Goal: Task Accomplishment & Management: Use online tool/utility

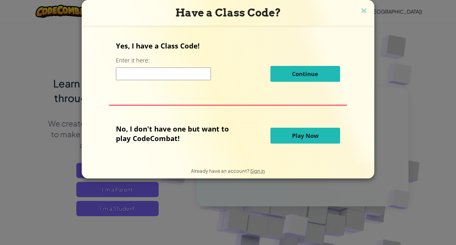
click at [136, 74] on input at bounding box center [163, 73] width 95 height 13
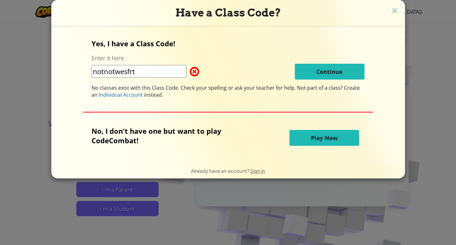
type input "notnotwesfrt"
click at [336, 81] on div "Yes, I have a Class Code! Enter it here: notnotwesfrt Continue No classes exist…" at bounding box center [227, 69] width 273 height 60
click at [153, 66] on input "notnotwesfrt" at bounding box center [138, 71] width 95 height 13
drag, startPoint x: 293, startPoint y: 147, endPoint x: 306, endPoint y: 141, distance: 15.0
click at [297, 146] on div "No, I don't have one but want to play CodeCombat! Play Now" at bounding box center [227, 137] width 273 height 23
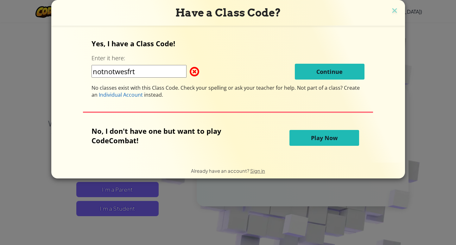
click at [307, 140] on button "Play Now" at bounding box center [324, 138] width 70 height 16
click at [309, 141] on button "Play Now" at bounding box center [324, 138] width 70 height 16
click at [307, 140] on button "Play Now" at bounding box center [324, 138] width 70 height 16
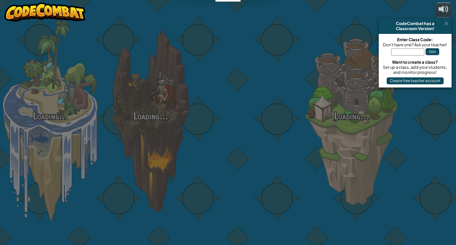
click at [314, 131] on div "Loading... Loading... Loading... Loading... Loading... Loading... Loading..." at bounding box center [228, 122] width 456 height 245
click at [311, 134] on div "Loading... Loading... Loading... Loading... Loading... Loading... Loading..." at bounding box center [228, 122] width 456 height 245
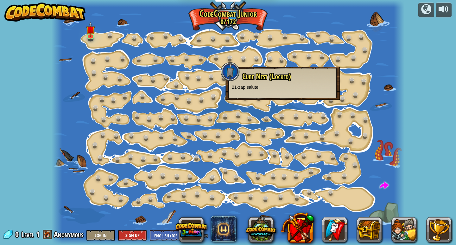
click at [31, 175] on div "powered by Step Change (Locked) Change step arguments. Go Smart (Locked) Now we…" at bounding box center [228, 122] width 456 height 245
click at [92, 35] on img at bounding box center [90, 26] width 9 height 20
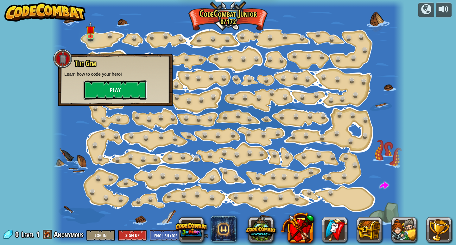
click at [114, 89] on button "Play" at bounding box center [115, 89] width 63 height 19
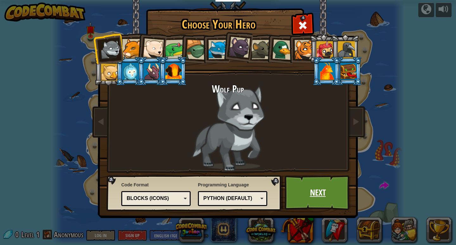
click at [315, 194] on link "Next" at bounding box center [318, 192] width 66 height 35
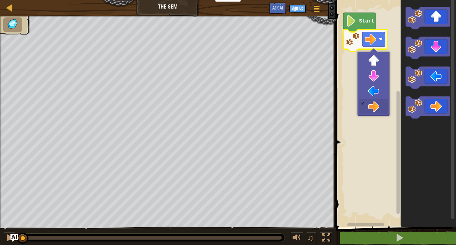
click at [365, 24] on icon "Blockly Workspace" at bounding box center [359, 22] width 32 height 19
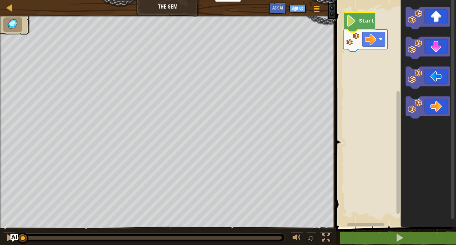
click at [365, 24] on icon "Blockly Workspace" at bounding box center [359, 22] width 32 height 19
click at [382, 33] on rect "Blockly Workspace" at bounding box center [395, 112] width 122 height 230
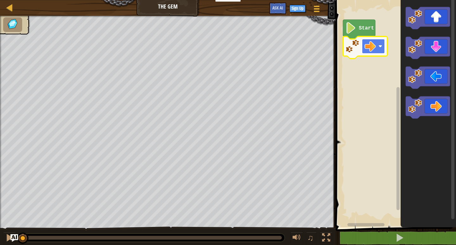
click at [382, 41] on rect "Blockly Workspace" at bounding box center [373, 46] width 23 height 15
click at [373, 46] on image "Blockly Workspace" at bounding box center [369, 46] width 11 height 11
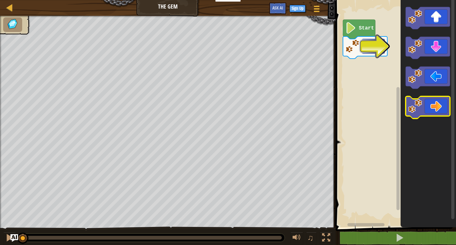
click at [439, 104] on icon "Blockly Workspace" at bounding box center [427, 107] width 44 height 22
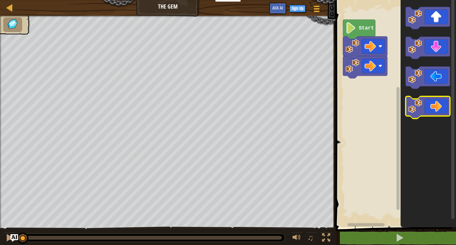
click at [447, 100] on icon "Blockly Workspace" at bounding box center [427, 107] width 44 height 22
click at [423, 108] on icon "Blockly Workspace" at bounding box center [427, 107] width 44 height 22
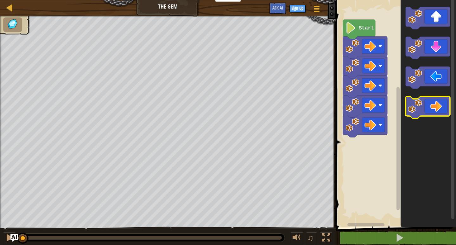
click at [423, 108] on icon "Blockly Workspace" at bounding box center [427, 107] width 44 height 22
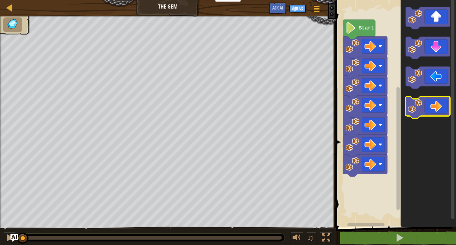
click at [423, 108] on icon "Blockly Workspace" at bounding box center [427, 107] width 44 height 22
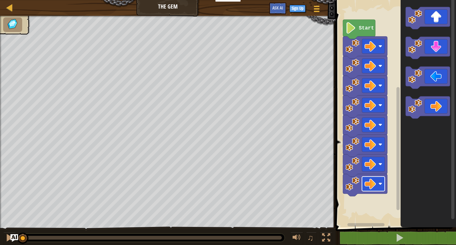
click at [380, 181] on rect "Blockly Workspace" at bounding box center [373, 183] width 23 height 15
click at [372, 168] on image "Blockly Workspace" at bounding box center [369, 163] width 11 height 11
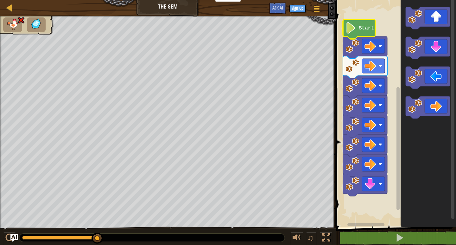
click at [355, 33] on image "Blockly Workspace" at bounding box center [350, 27] width 11 height 11
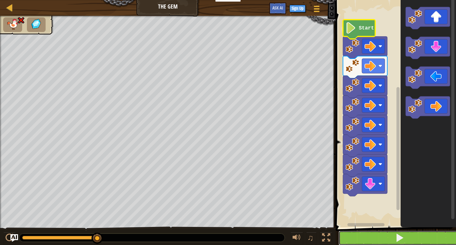
click at [372, 237] on button at bounding box center [399, 237] width 122 height 15
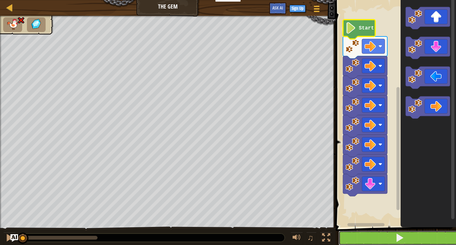
click at [372, 237] on button at bounding box center [399, 237] width 122 height 15
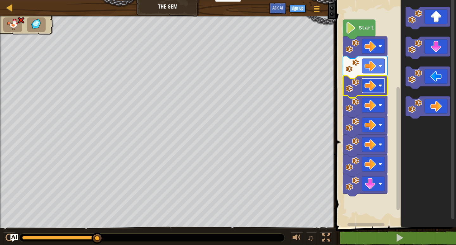
click at [383, 84] on rect "Blockly Workspace" at bounding box center [373, 85] width 23 height 15
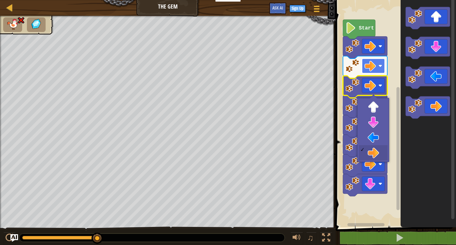
click at [379, 65] on image "Blockly Workspace" at bounding box center [380, 66] width 4 height 4
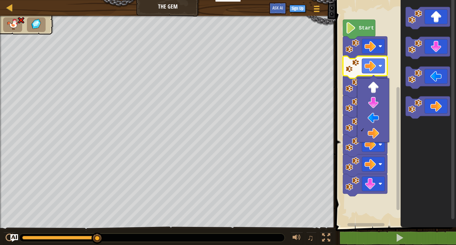
click at [346, 91] on image "Blockly Workspace" at bounding box center [352, 85] width 14 height 14
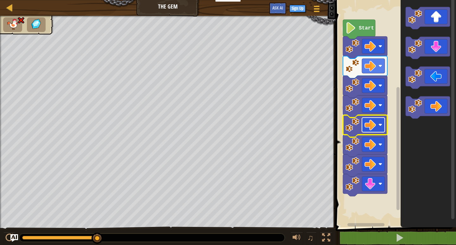
click at [377, 125] on rect "Blockly Workspace" at bounding box center [373, 124] width 23 height 15
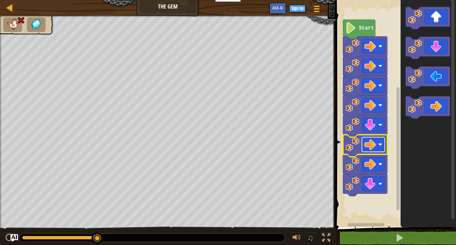
click at [377, 148] on rect "Blockly Workspace" at bounding box center [373, 144] width 23 height 15
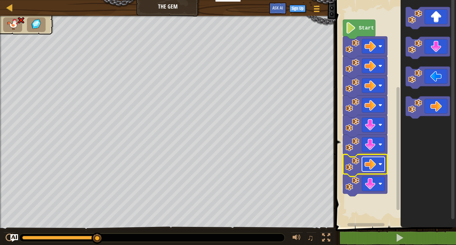
click at [379, 166] on image "Blockly Workspace" at bounding box center [380, 164] width 4 height 4
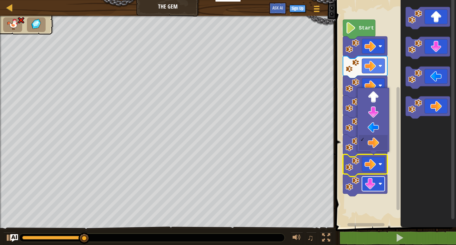
click at [375, 184] on image "Blockly Workspace" at bounding box center [369, 183] width 11 height 11
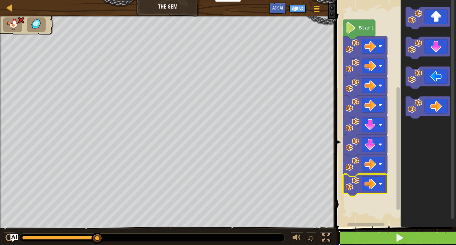
click at [398, 236] on span at bounding box center [399, 237] width 9 height 9
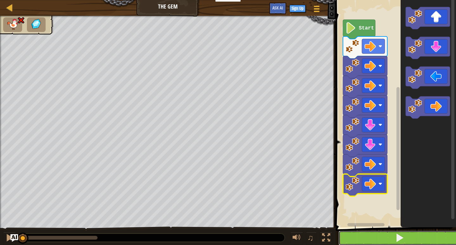
click at [398, 236] on span at bounding box center [399, 237] width 9 height 9
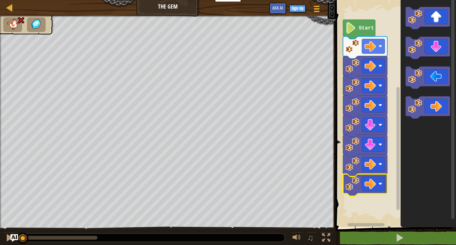
click at [356, 30] on icon "Blockly Workspace" at bounding box center [359, 29] width 32 height 19
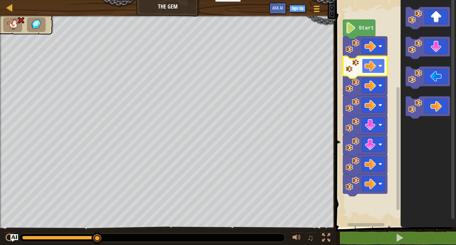
click at [382, 72] on rect "Blockly Workspace" at bounding box center [373, 66] width 23 height 15
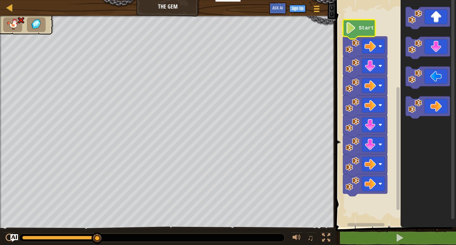
click at [365, 29] on text "Start" at bounding box center [366, 28] width 15 height 6
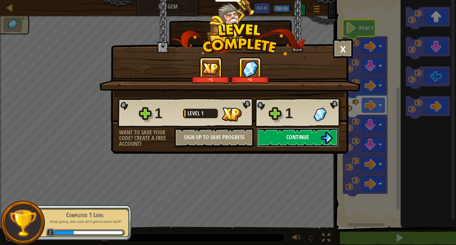
click at [299, 139] on span "Continue" at bounding box center [297, 137] width 23 height 8
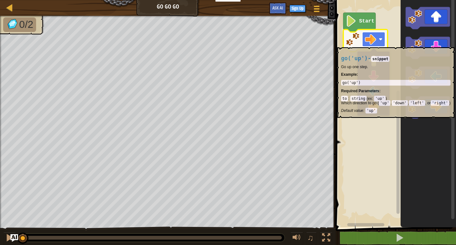
click at [379, 44] on rect "Blockly Workspace" at bounding box center [373, 39] width 23 height 15
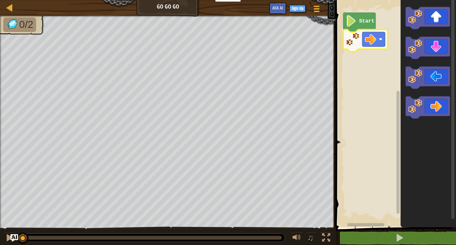
click at [355, 10] on rect "Blockly Workspace" at bounding box center [395, 112] width 122 height 230
click at [357, 21] on icon "Blockly Workspace" at bounding box center [359, 22] width 32 height 19
click at [354, 23] on image "Blockly Workspace" at bounding box center [351, 20] width 11 height 11
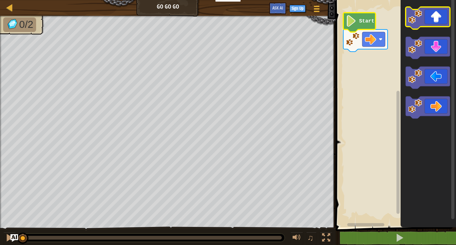
click at [437, 19] on icon "Blockly Workspace" at bounding box center [427, 18] width 44 height 22
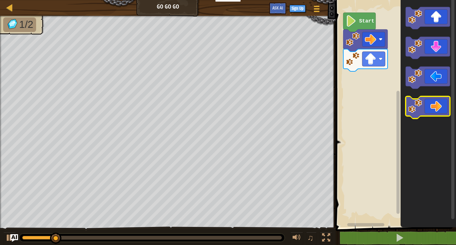
click at [427, 96] on icon "Blockly Workspace" at bounding box center [427, 107] width 44 height 22
click at [429, 102] on icon "Blockly Workspace" at bounding box center [427, 107] width 44 height 22
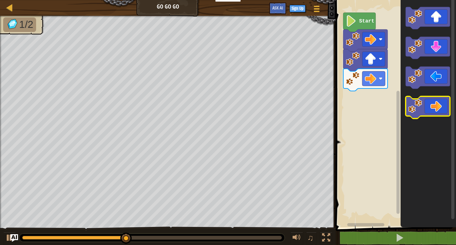
click at [429, 102] on icon "Blockly Workspace" at bounding box center [427, 107] width 44 height 22
